Goal: Entertainment & Leisure: Browse casually

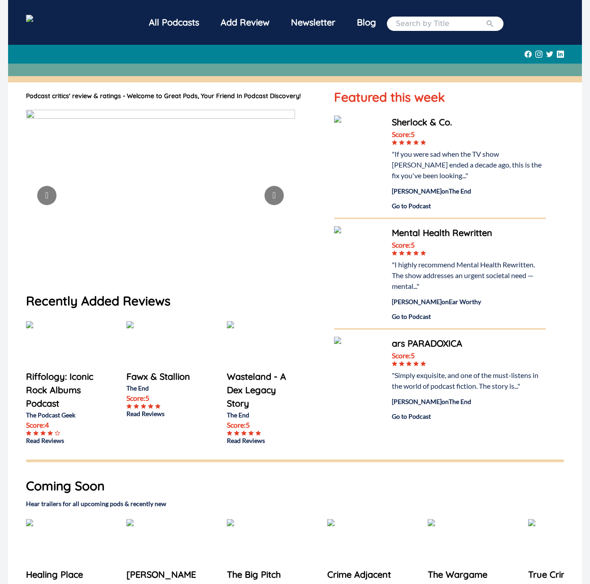
click at [109, 100] on h1 "Podcast critics' review & ratings - Welcome to Great Pods, Your Friend In Podca…" at bounding box center [171, 95] width 290 height 9
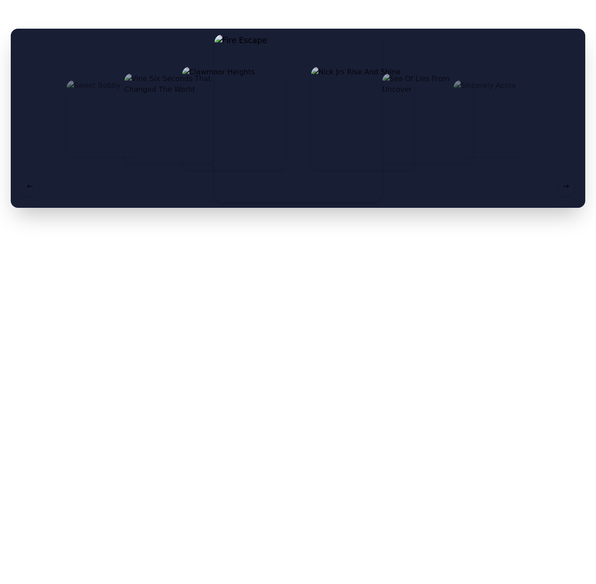
click at [426, 121] on img at bounding box center [428, 118] width 90 height 90
click at [335, 121] on img at bounding box center [299, 118] width 168 height 168
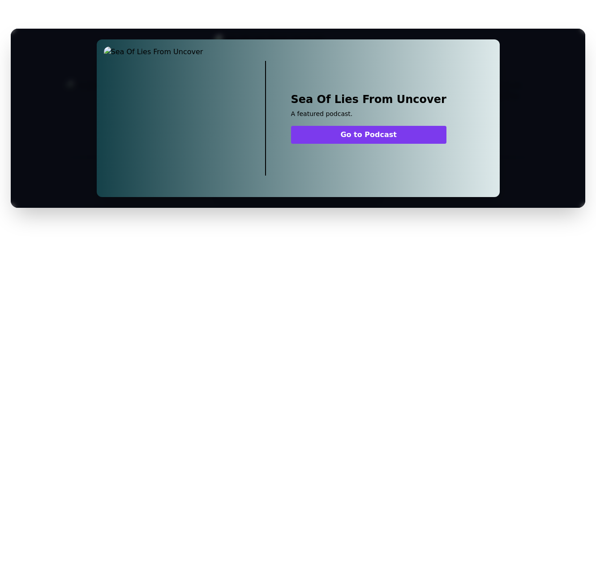
click at [537, 113] on div "Sea Of Lies From Uncover A featured podcast. Go to Podcast" at bounding box center [298, 118] width 575 height 179
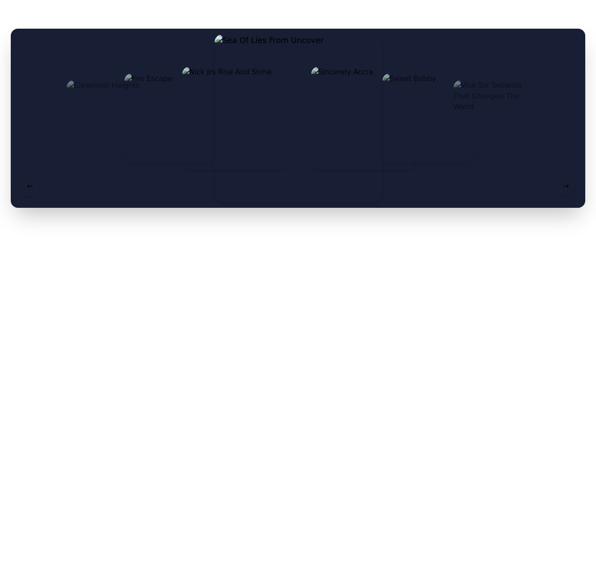
click at [263, 108] on img at bounding box center [299, 118] width 168 height 168
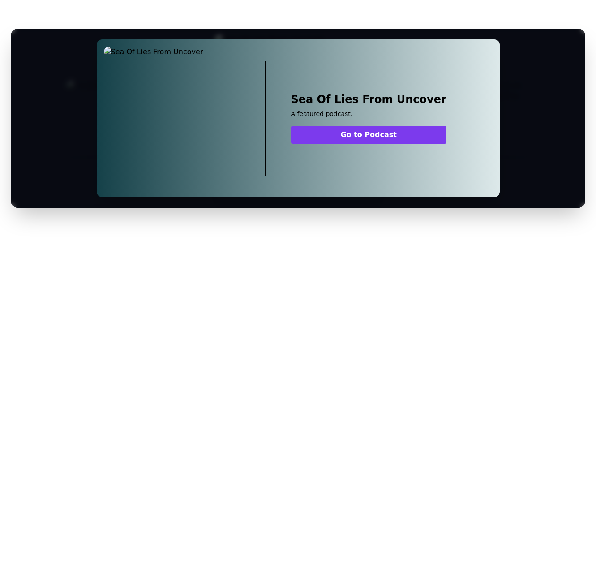
click at [71, 137] on div "Sea Of Lies From Uncover A featured podcast. Go to Podcast" at bounding box center [298, 118] width 575 height 179
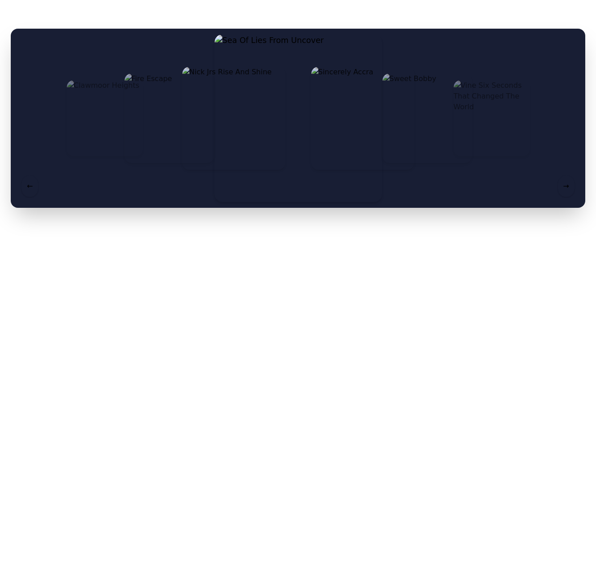
click at [101, 116] on img at bounding box center [105, 118] width 76 height 76
click at [190, 133] on img at bounding box center [233, 118] width 103 height 103
click at [259, 136] on img at bounding box center [299, 118] width 168 height 168
